Goal: Transaction & Acquisition: Obtain resource

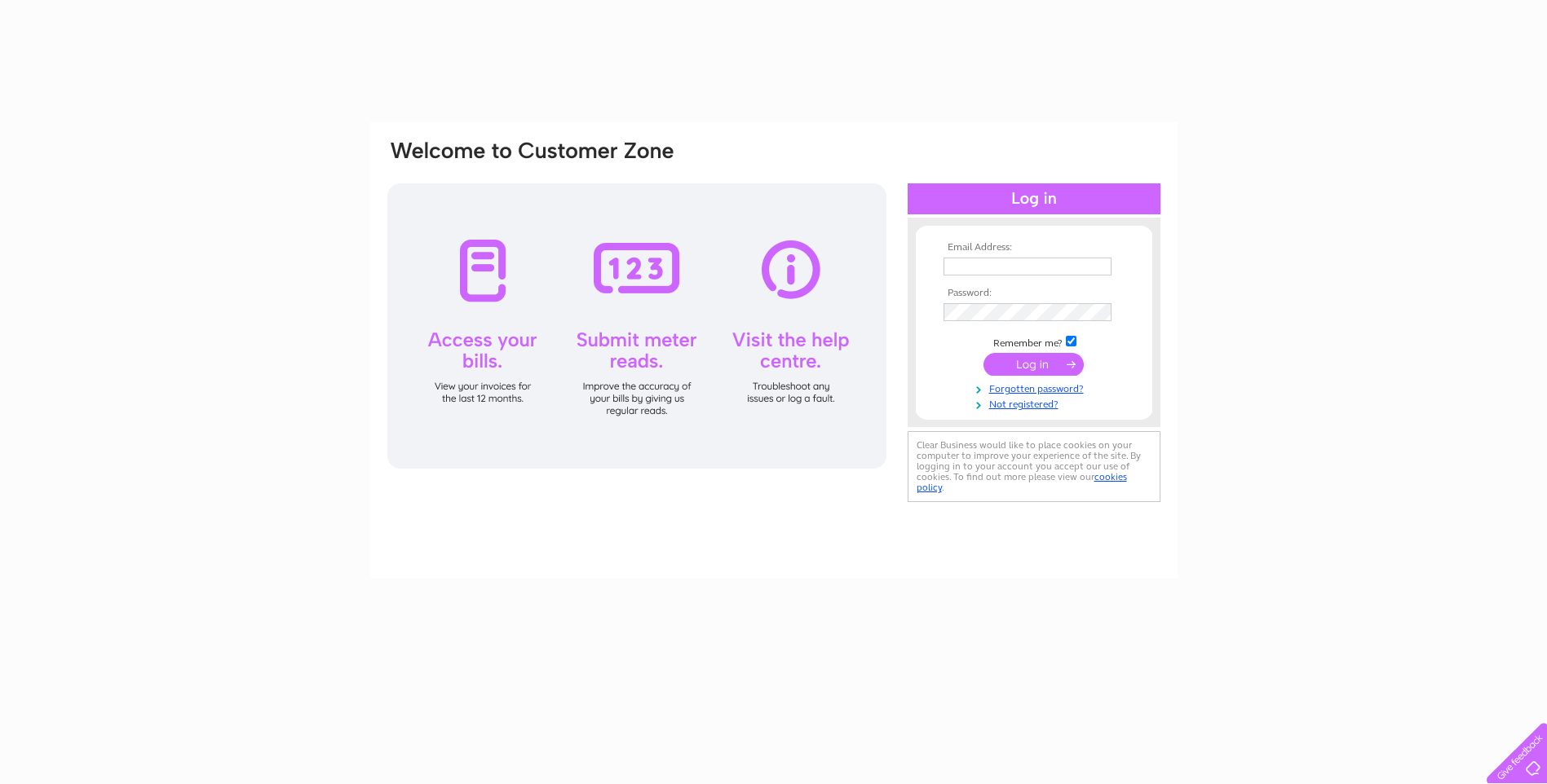
type input "[PERSON_NAME][EMAIL_ADDRESS][DOMAIN_NAME]"
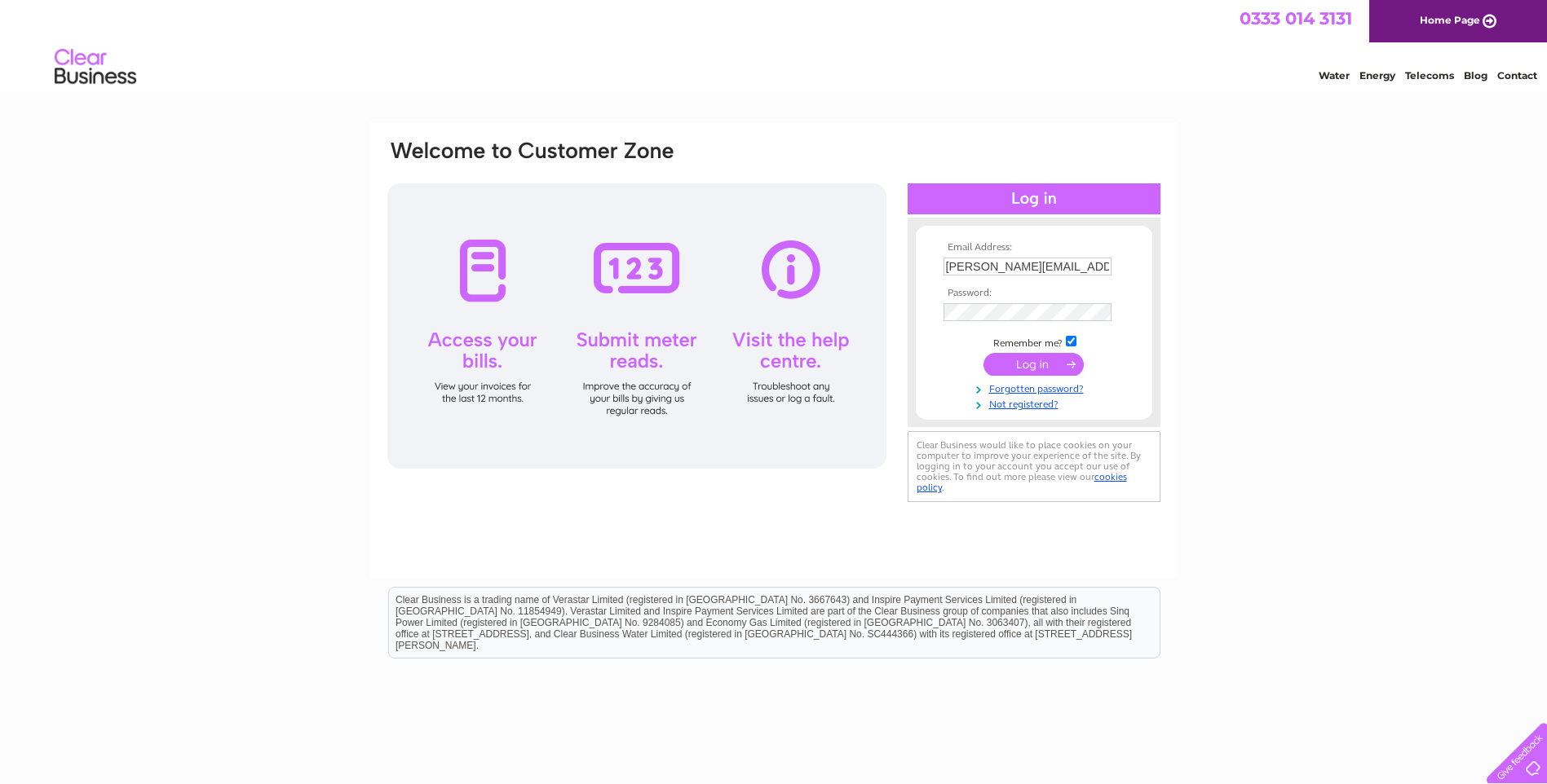
click at [1029, 363] on input "submit" at bounding box center [1033, 364] width 100 height 23
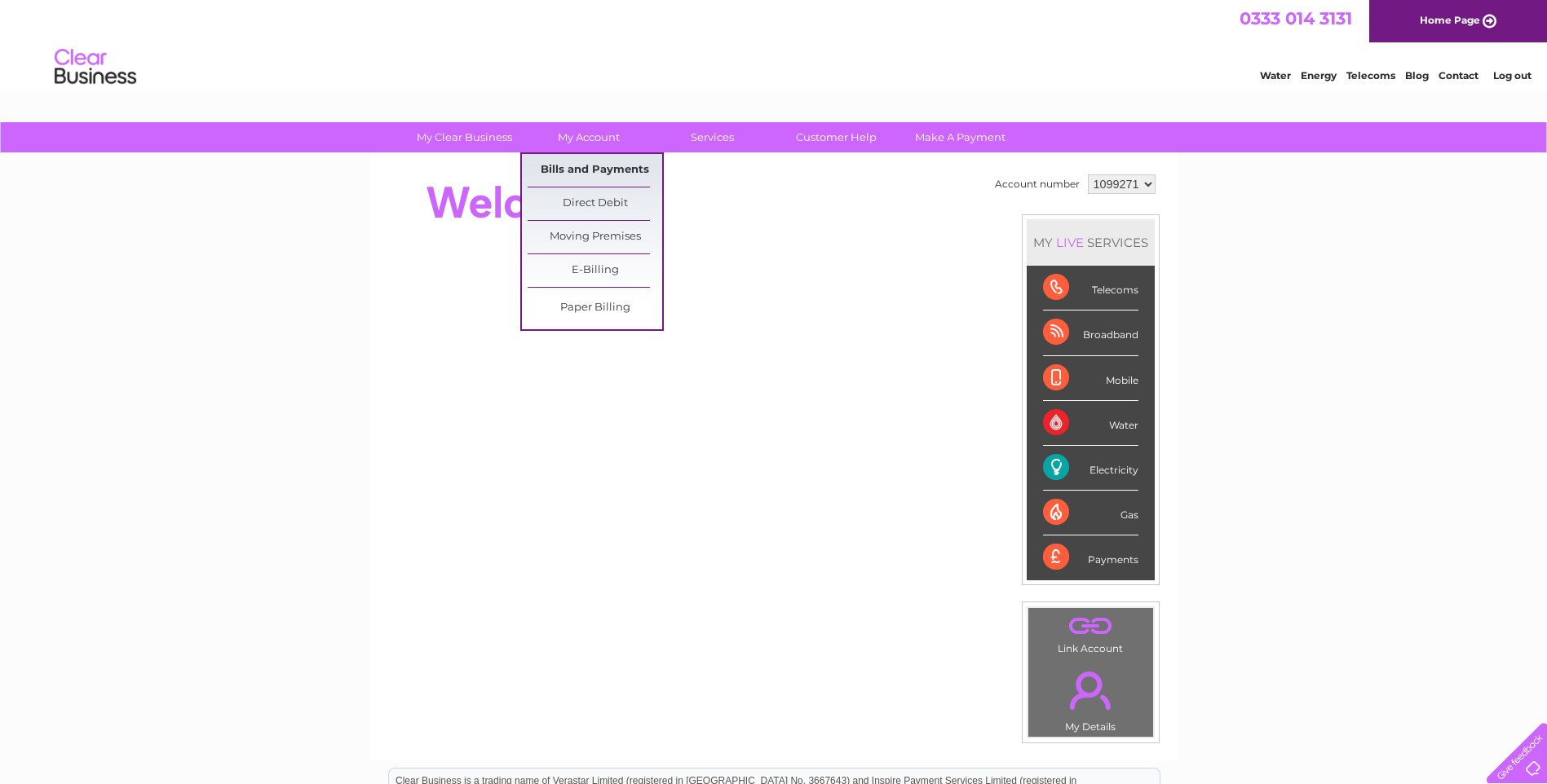
click at [576, 168] on link "Bills and Payments" at bounding box center [594, 170] width 135 height 32
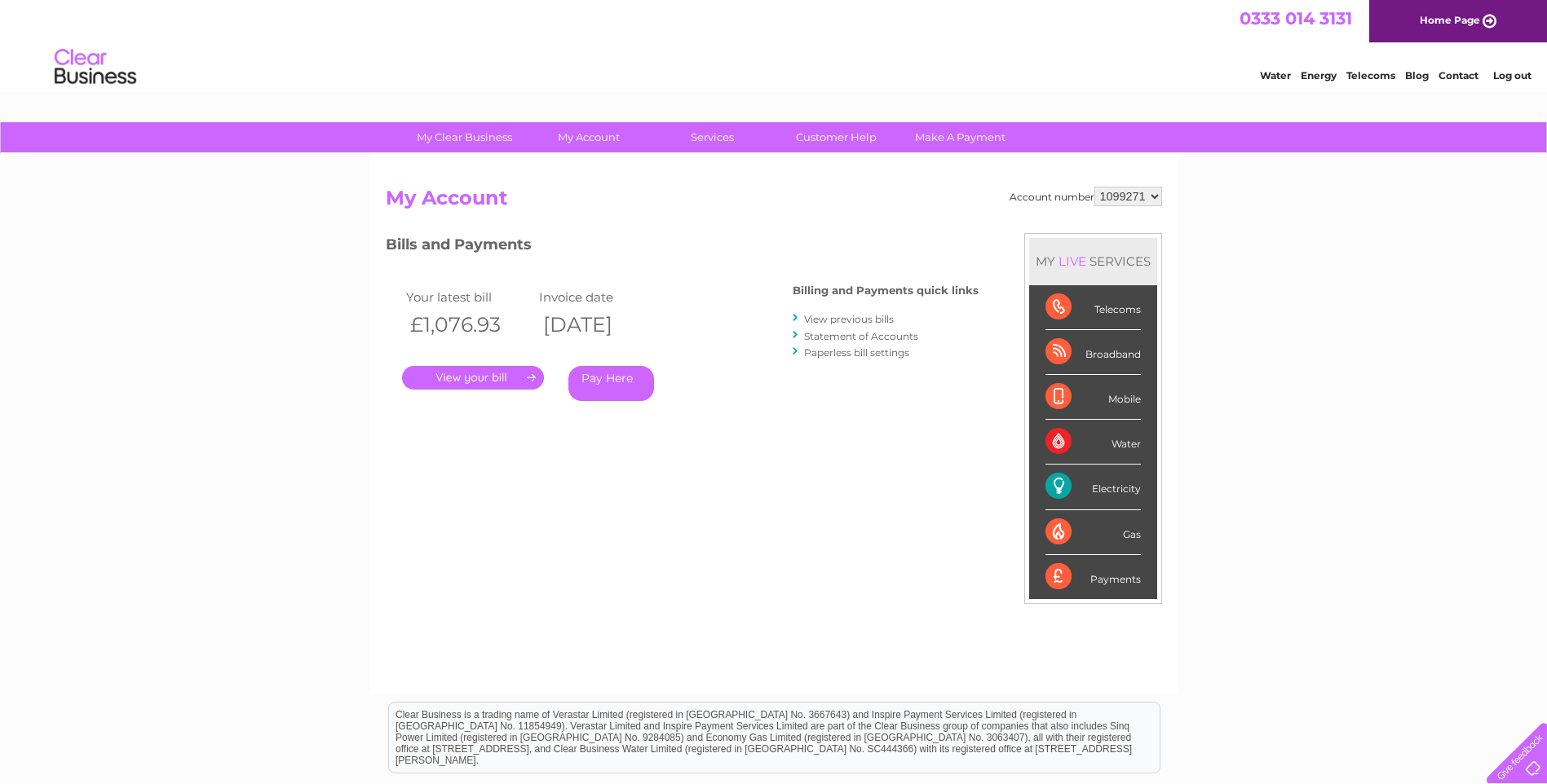
click at [460, 382] on link "." at bounding box center [473, 378] width 142 height 24
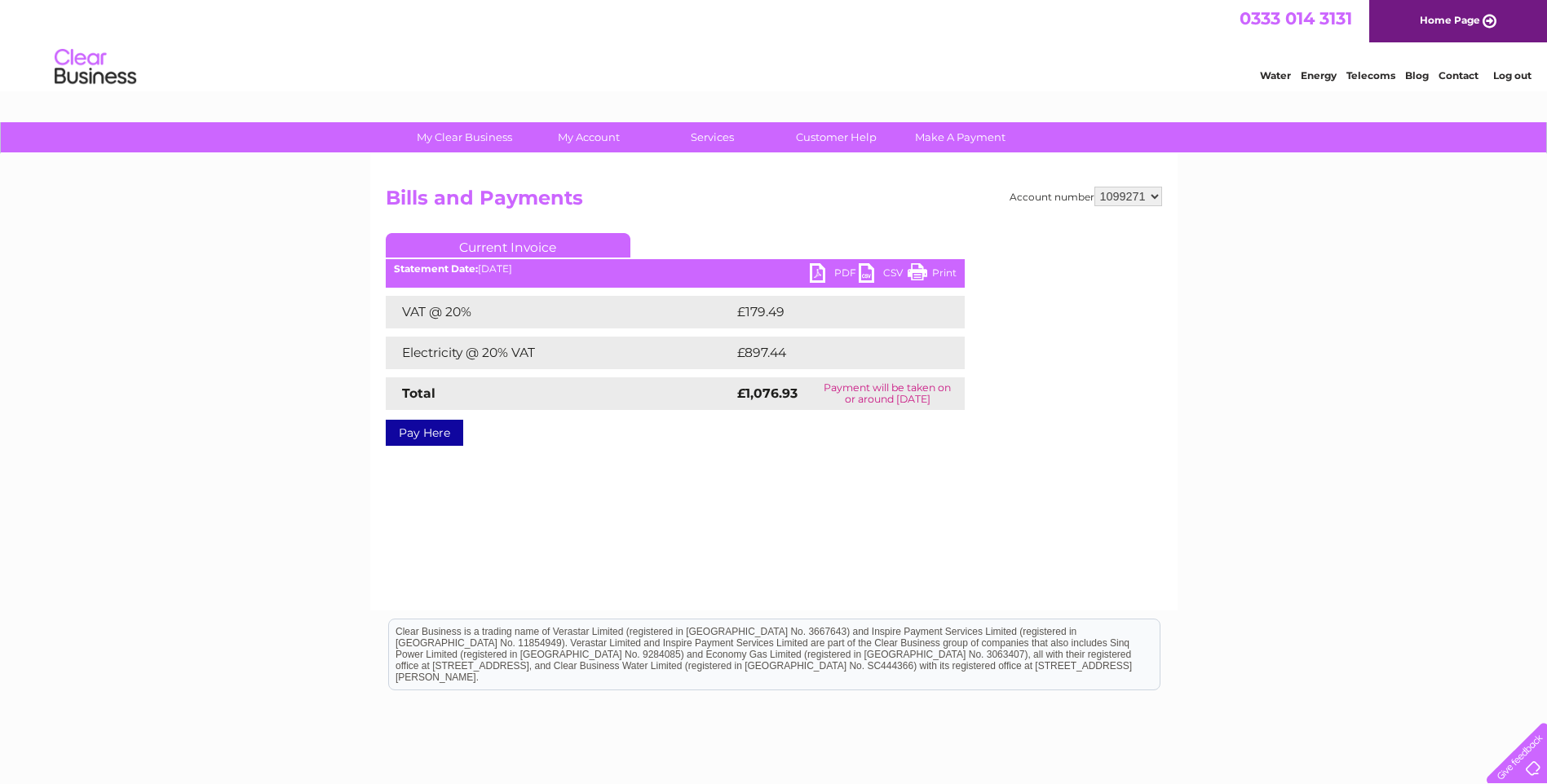
click at [825, 271] on link "PDF" at bounding box center [835, 275] width 49 height 24
click at [1156, 197] on select "1099271 1099296" at bounding box center [1128, 197] width 68 height 20
select select "1099296"
click at [1094, 187] on select "1099271 1099296" at bounding box center [1128, 197] width 68 height 20
